Goal: Book appointment/travel/reservation

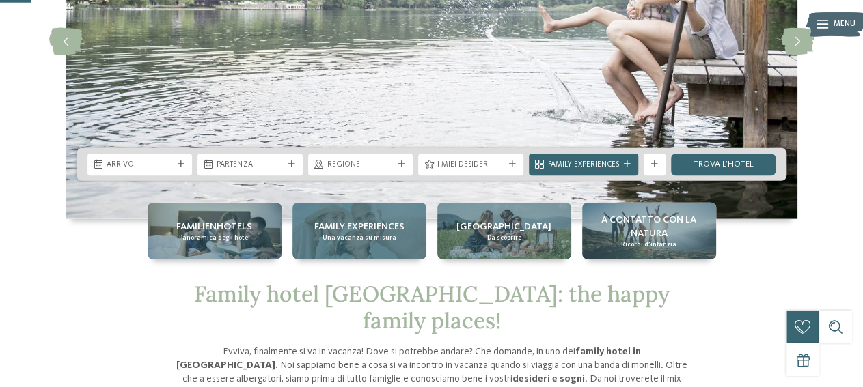
scroll to position [213, 0]
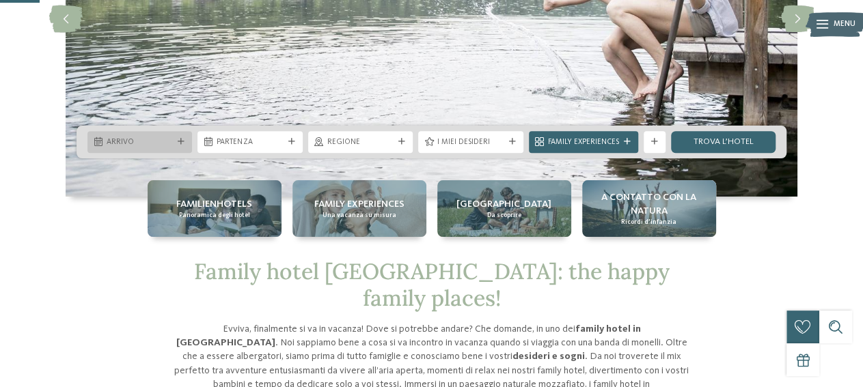
click at [142, 137] on div "Arrivo" at bounding box center [140, 142] width 72 height 12
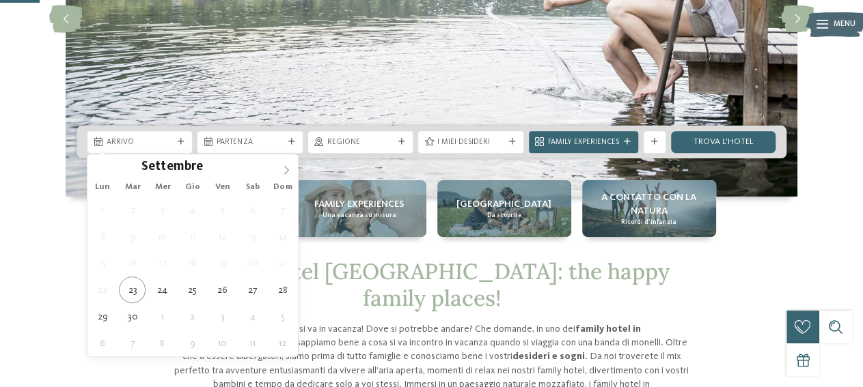
click at [282, 170] on icon at bounding box center [286, 170] width 10 height 10
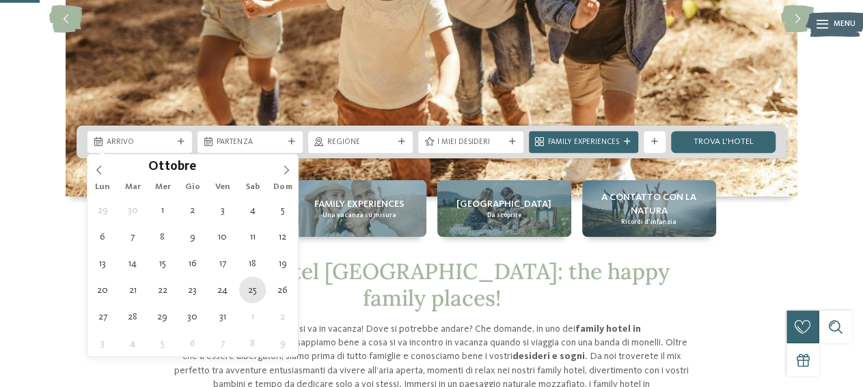
type div "25.10.2025"
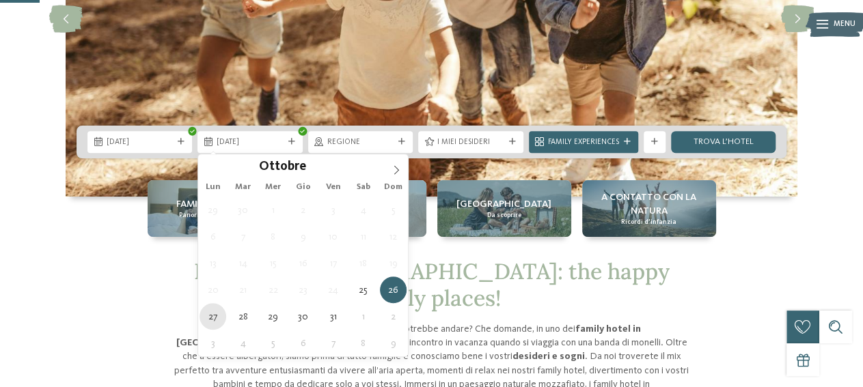
type div "27.10.2025"
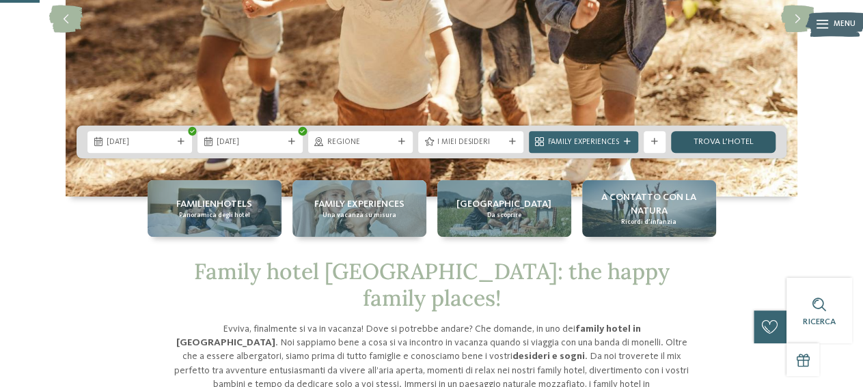
click at [697, 138] on link "trova l’hotel" at bounding box center [723, 142] width 104 height 22
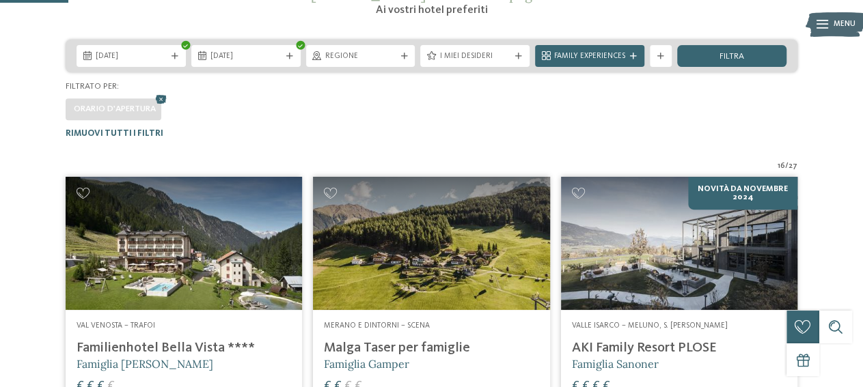
scroll to position [220, 0]
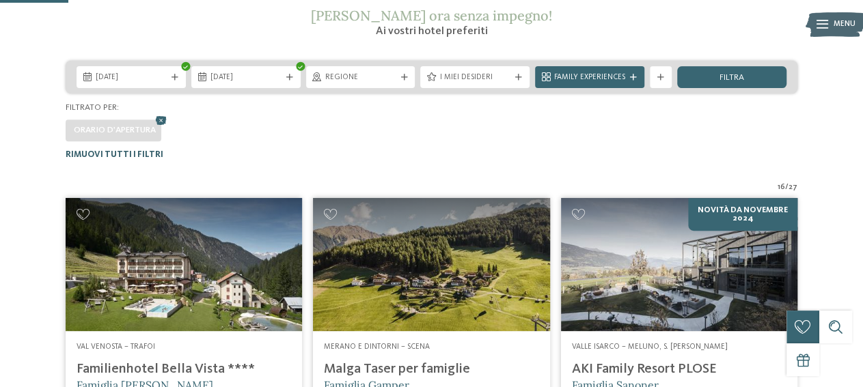
click at [129, 152] on span "Rimuovi tutti i filtri" at bounding box center [115, 154] width 98 height 9
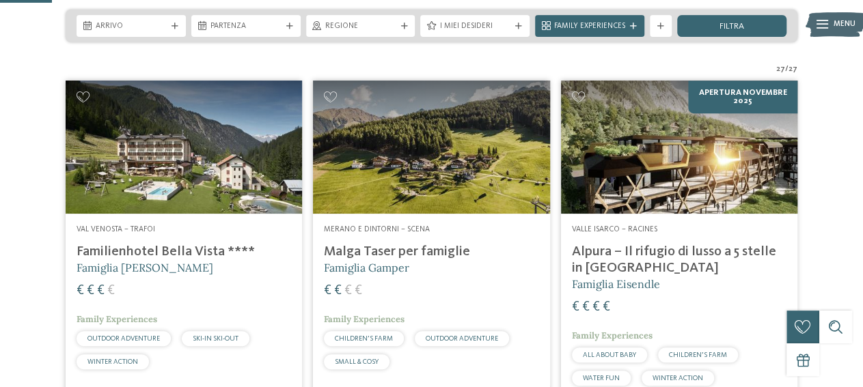
scroll to position [58, 0]
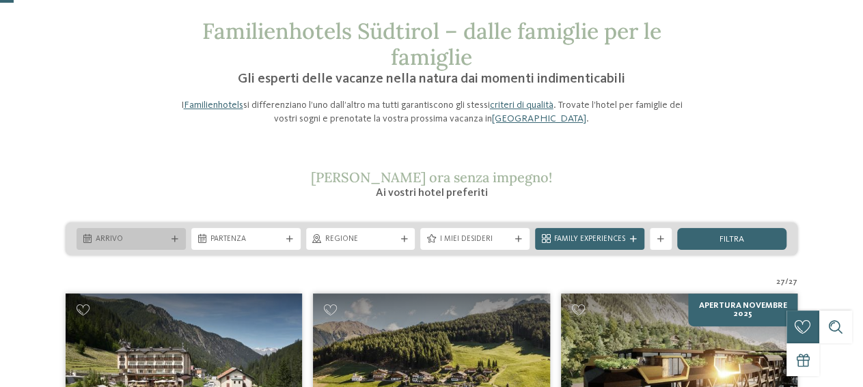
click at [133, 230] on div "Arrivo" at bounding box center [130, 239] width 109 height 22
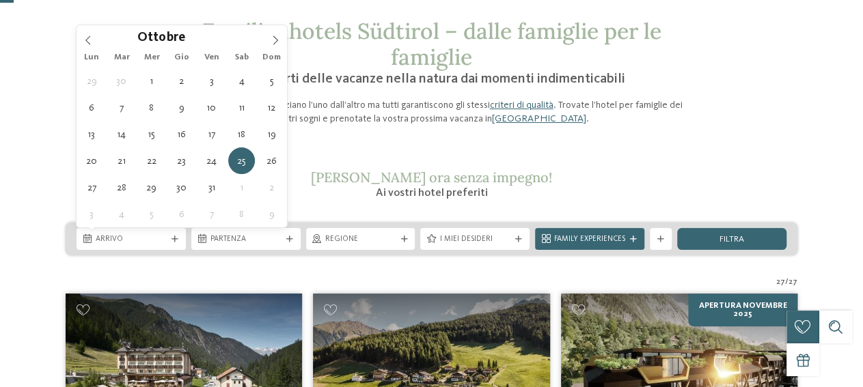
type div "25.10.2025"
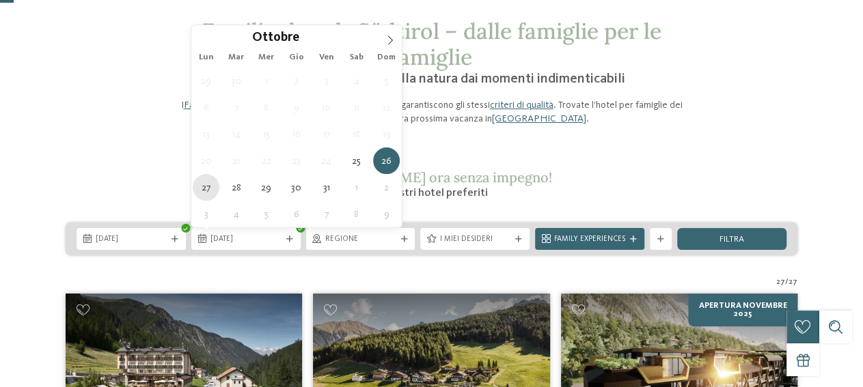
type div "27.10.2025"
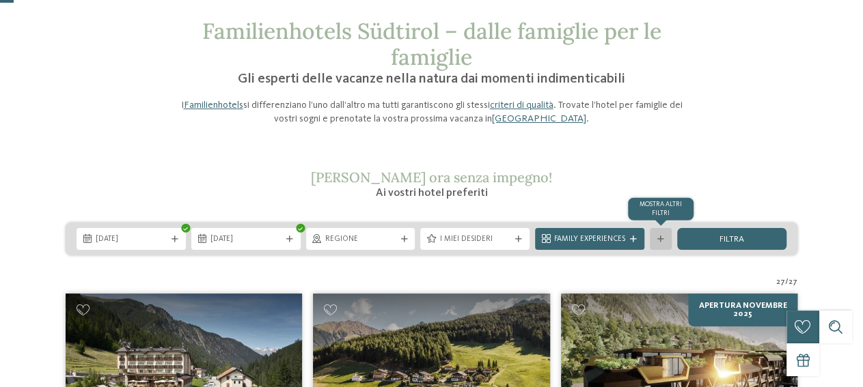
click at [662, 245] on div "mostra altri filtri" at bounding box center [661, 239] width 22 height 22
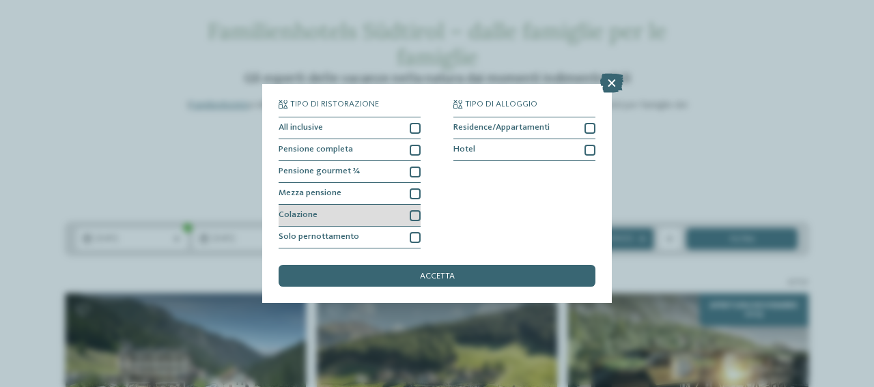
click at [418, 217] on div at bounding box center [415, 215] width 11 height 11
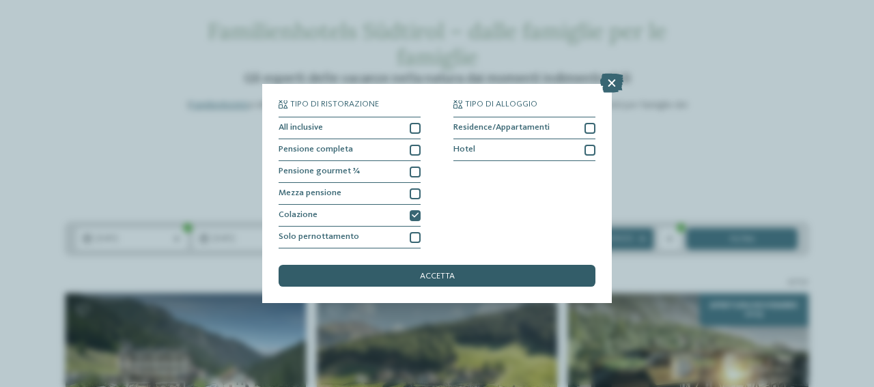
click at [462, 275] on div "accetta" at bounding box center [437, 276] width 317 height 22
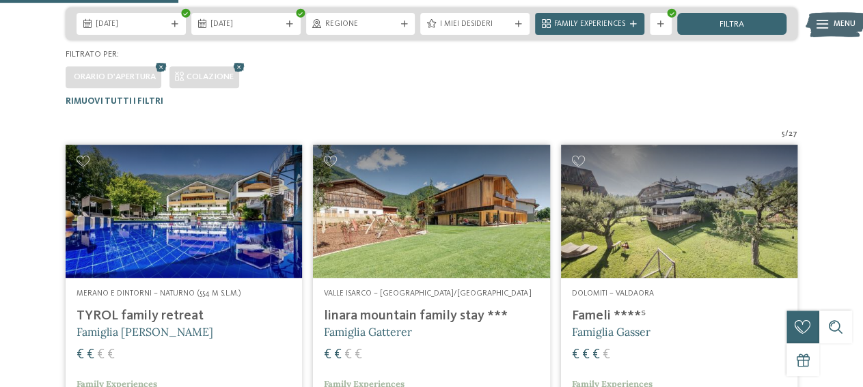
scroll to position [266, 0]
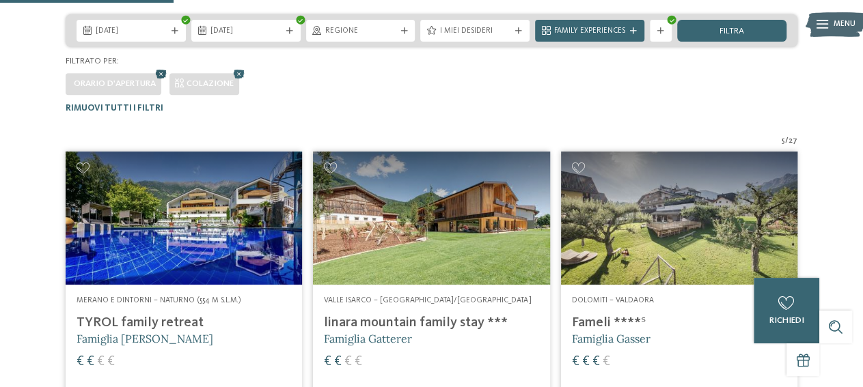
click at [164, 72] on icon at bounding box center [161, 75] width 16 height 14
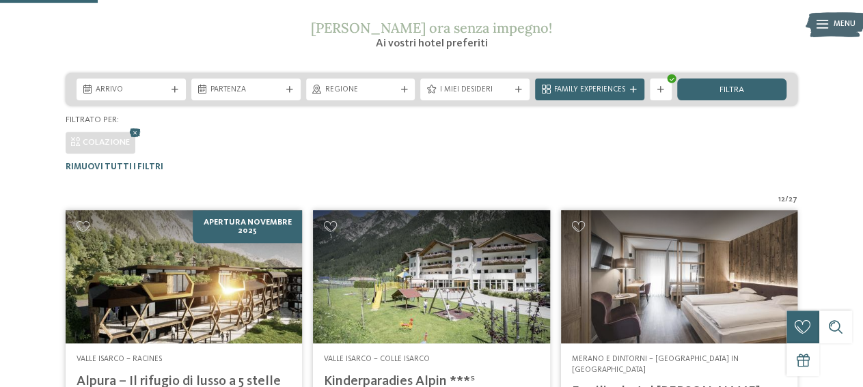
scroll to position [195, 0]
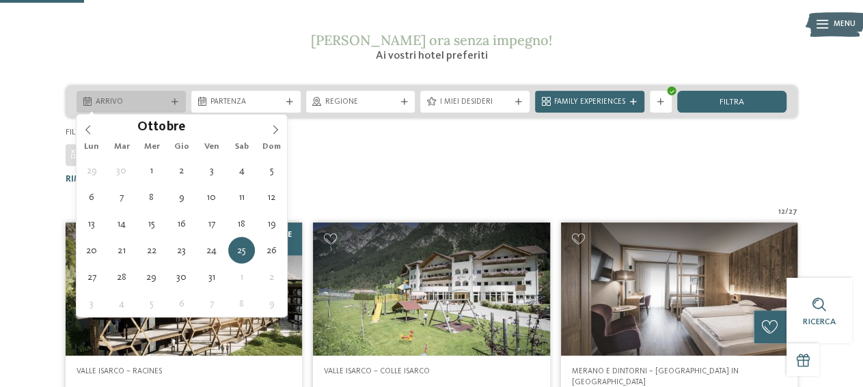
click at [113, 98] on span "Arrivo" at bounding box center [131, 102] width 71 height 11
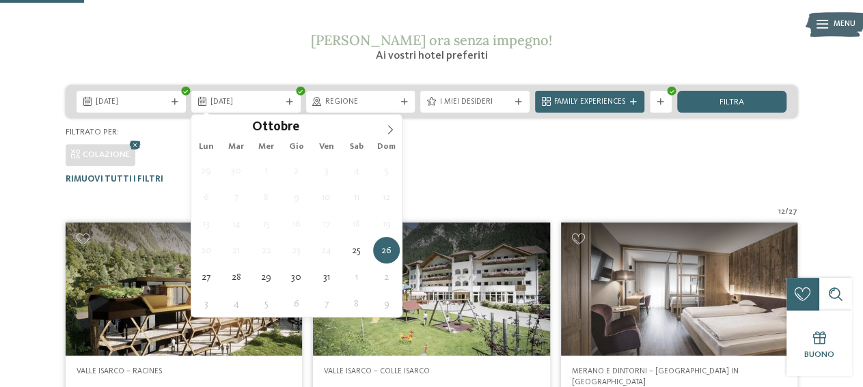
drag, startPoint x: 208, startPoint y: 277, endPoint x: 217, endPoint y: 266, distance: 14.1
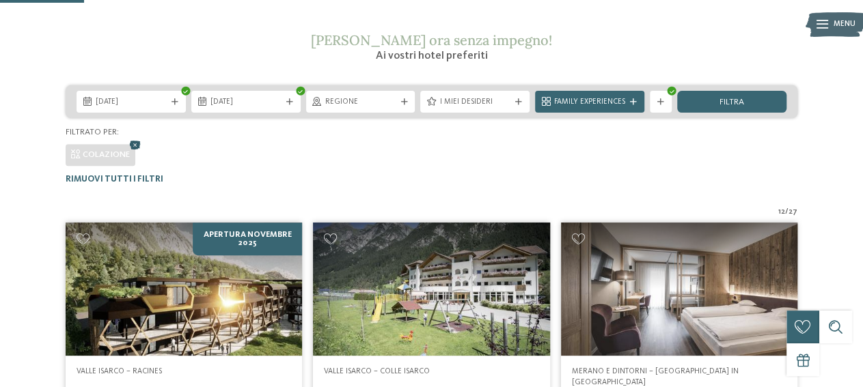
click at [133, 147] on icon at bounding box center [135, 146] width 16 height 14
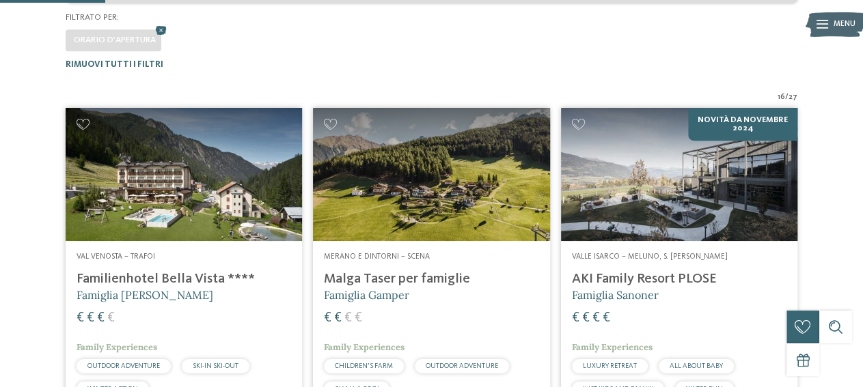
scroll to position [337, 0]
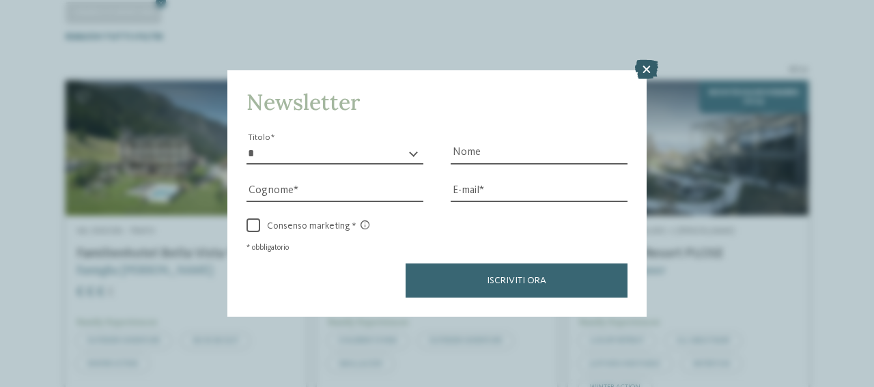
click at [650, 65] on icon at bounding box center [646, 69] width 23 height 19
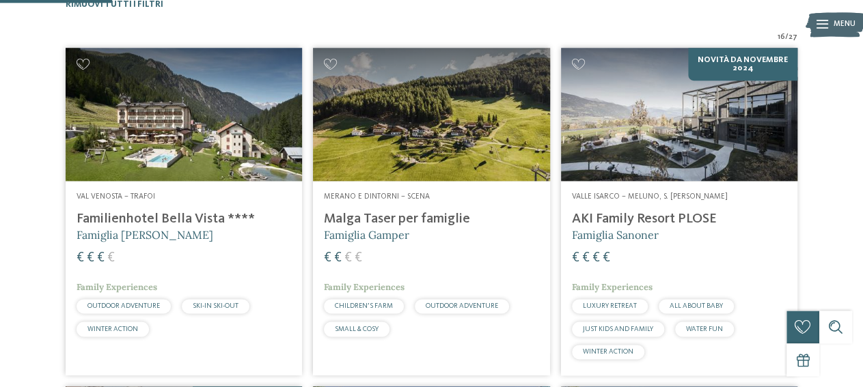
scroll to position [408, 0]
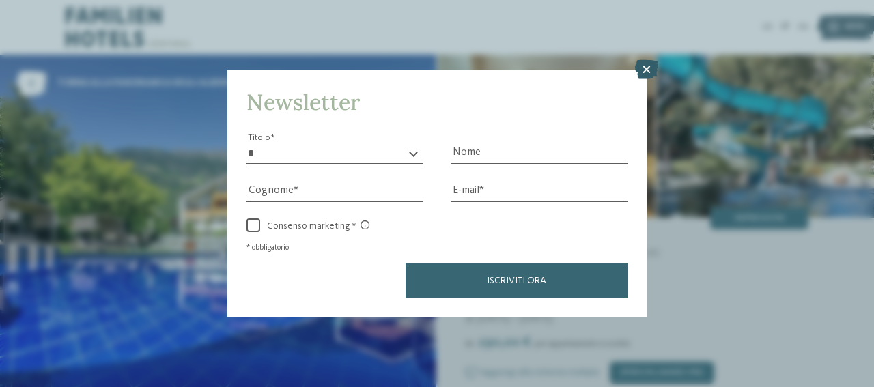
click at [642, 67] on icon at bounding box center [646, 69] width 23 height 19
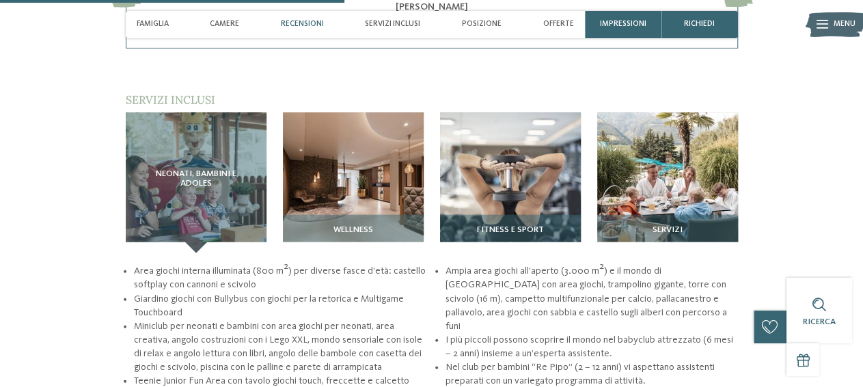
scroll to position [1136, 0]
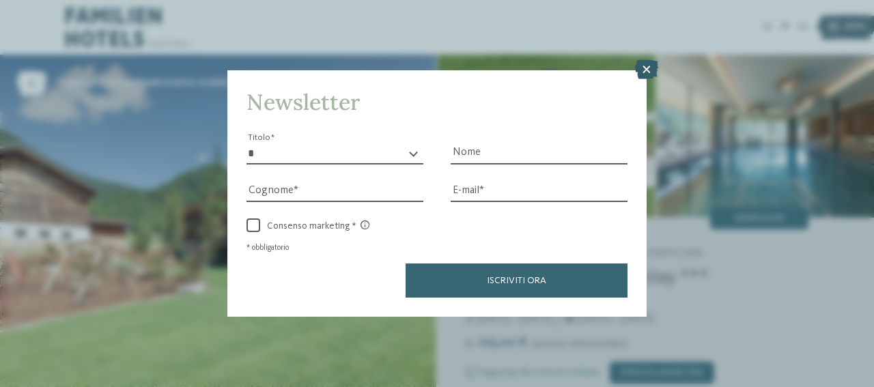
click at [643, 70] on icon at bounding box center [646, 69] width 23 height 19
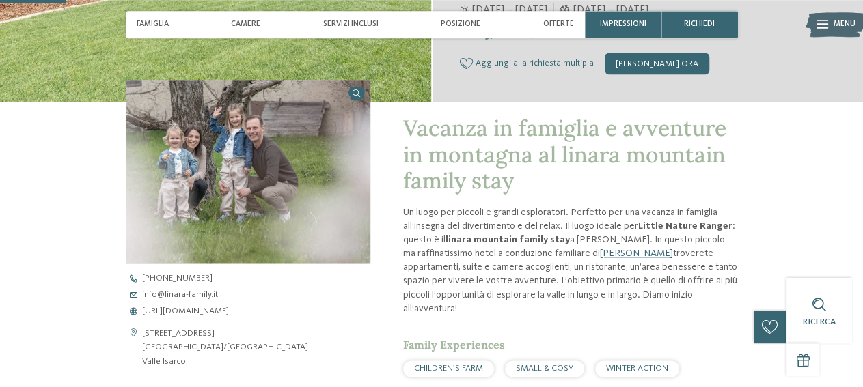
scroll to position [284, 0]
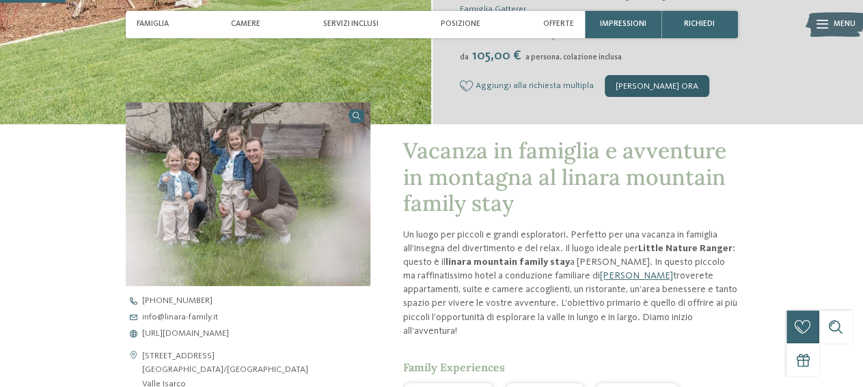
click at [655, 86] on div "[PERSON_NAME] ora" at bounding box center [656, 86] width 104 height 22
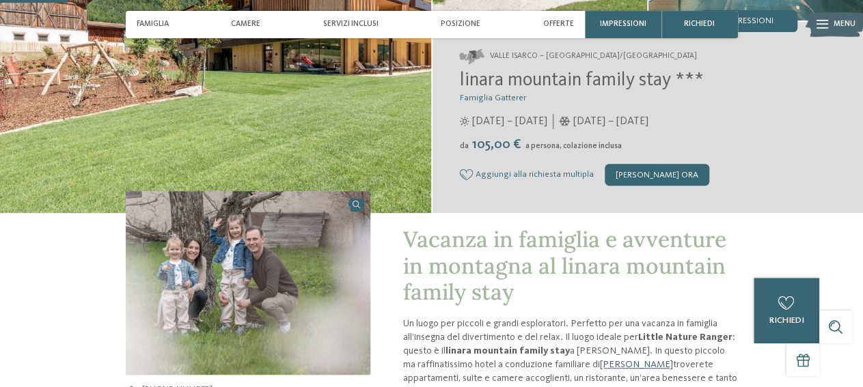
scroll to position [84, 0]
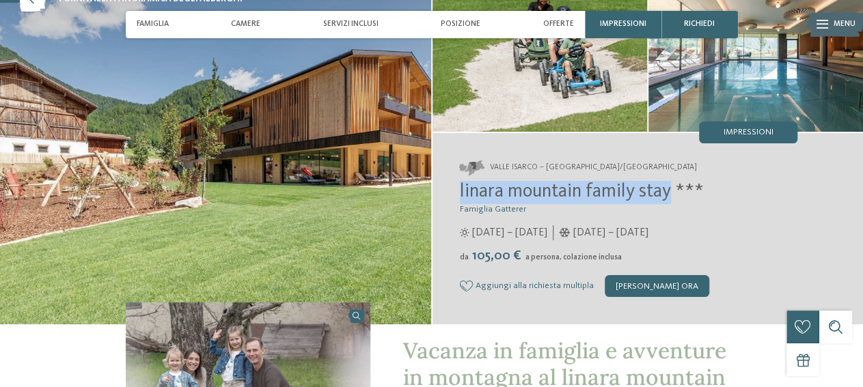
drag, startPoint x: 460, startPoint y: 197, endPoint x: 674, endPoint y: 195, distance: 214.5
click at [674, 195] on span "linara mountain family stay ***" at bounding box center [582, 191] width 244 height 19
copy span "linara mountain family stay"
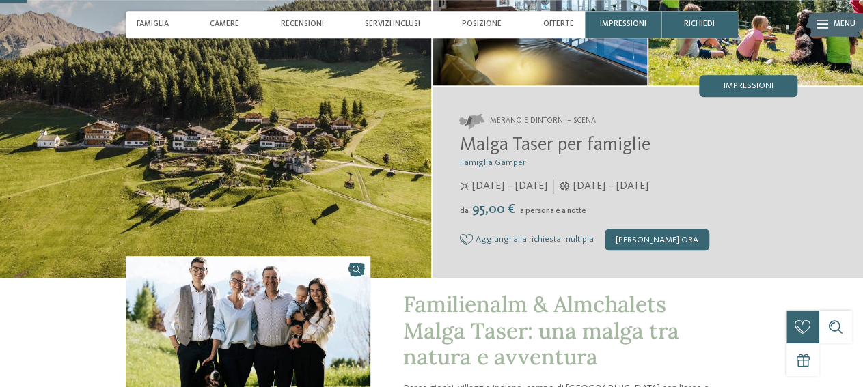
scroll to position [142, 0]
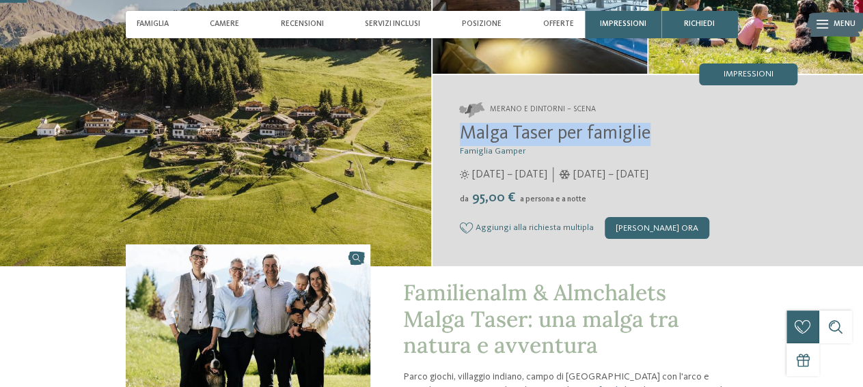
drag, startPoint x: 459, startPoint y: 136, endPoint x: 652, endPoint y: 140, distance: 193.3
click at [652, 140] on div "Merano e dintorni – Scena Malga Taser per famiglie Famiglia Gamper [DATE] – [DA…" at bounding box center [647, 171] width 431 height 192
copy span "Malga Taser per famiglie"
